Goal: Task Accomplishment & Management: Use online tool/utility

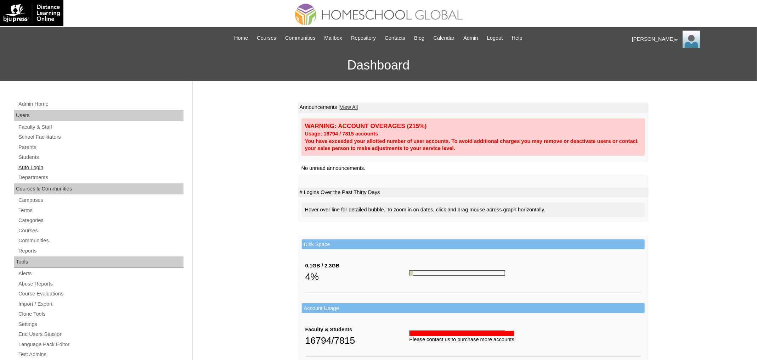
click at [44, 169] on link "Auto Login" at bounding box center [101, 167] width 166 height 9
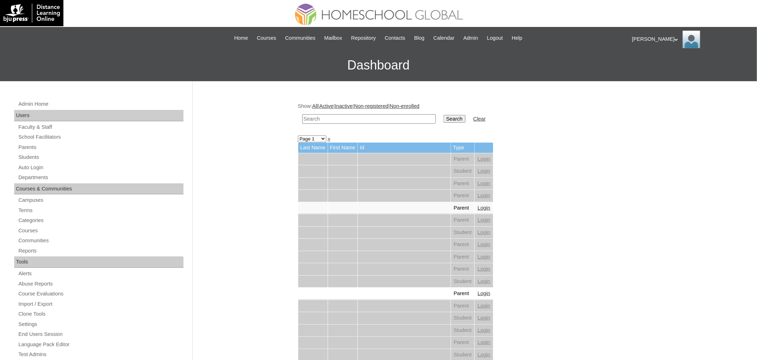
click at [366, 116] on input "text" at bounding box center [369, 119] width 134 height 10
paste input "Zeyus Kyle"
type input "Zeyus Kyle"
click at [444, 115] on input "Search" at bounding box center [455, 119] width 22 height 8
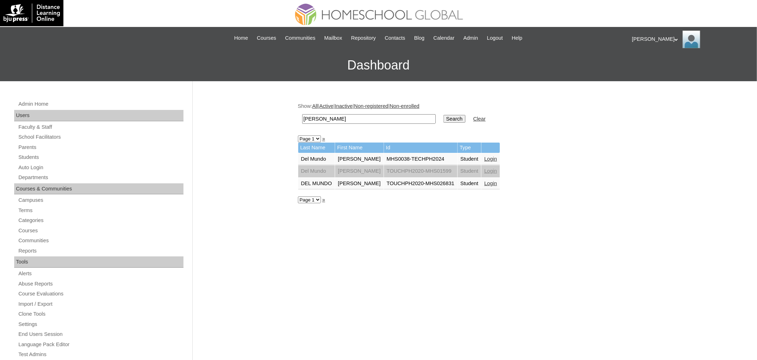
click at [485, 156] on link "Login" at bounding box center [490, 159] width 13 height 6
